Goal: Task Accomplishment & Management: Use online tool/utility

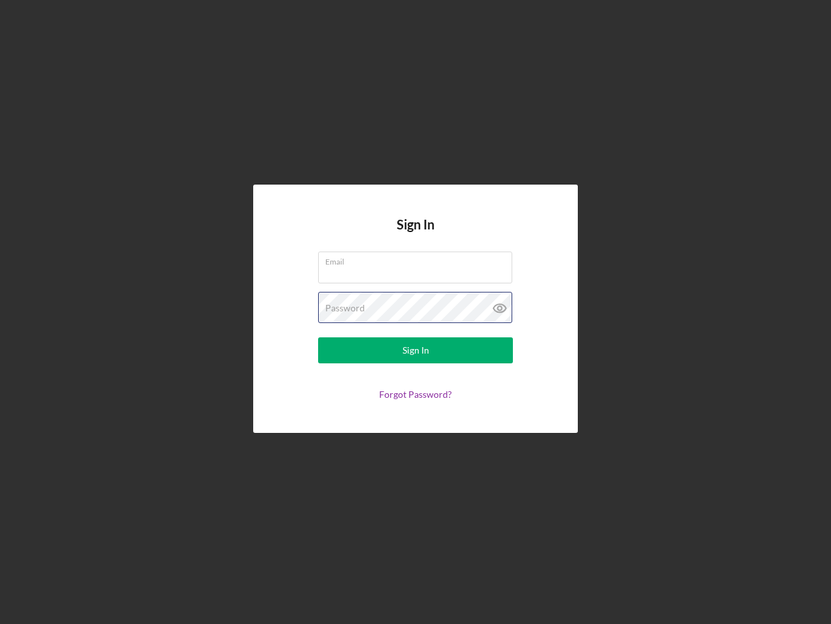
click at [416, 312] on div "Password" at bounding box center [415, 308] width 195 height 32
click at [500, 308] on icon at bounding box center [500, 308] width 32 height 32
